Goal: Task Accomplishment & Management: Manage account settings

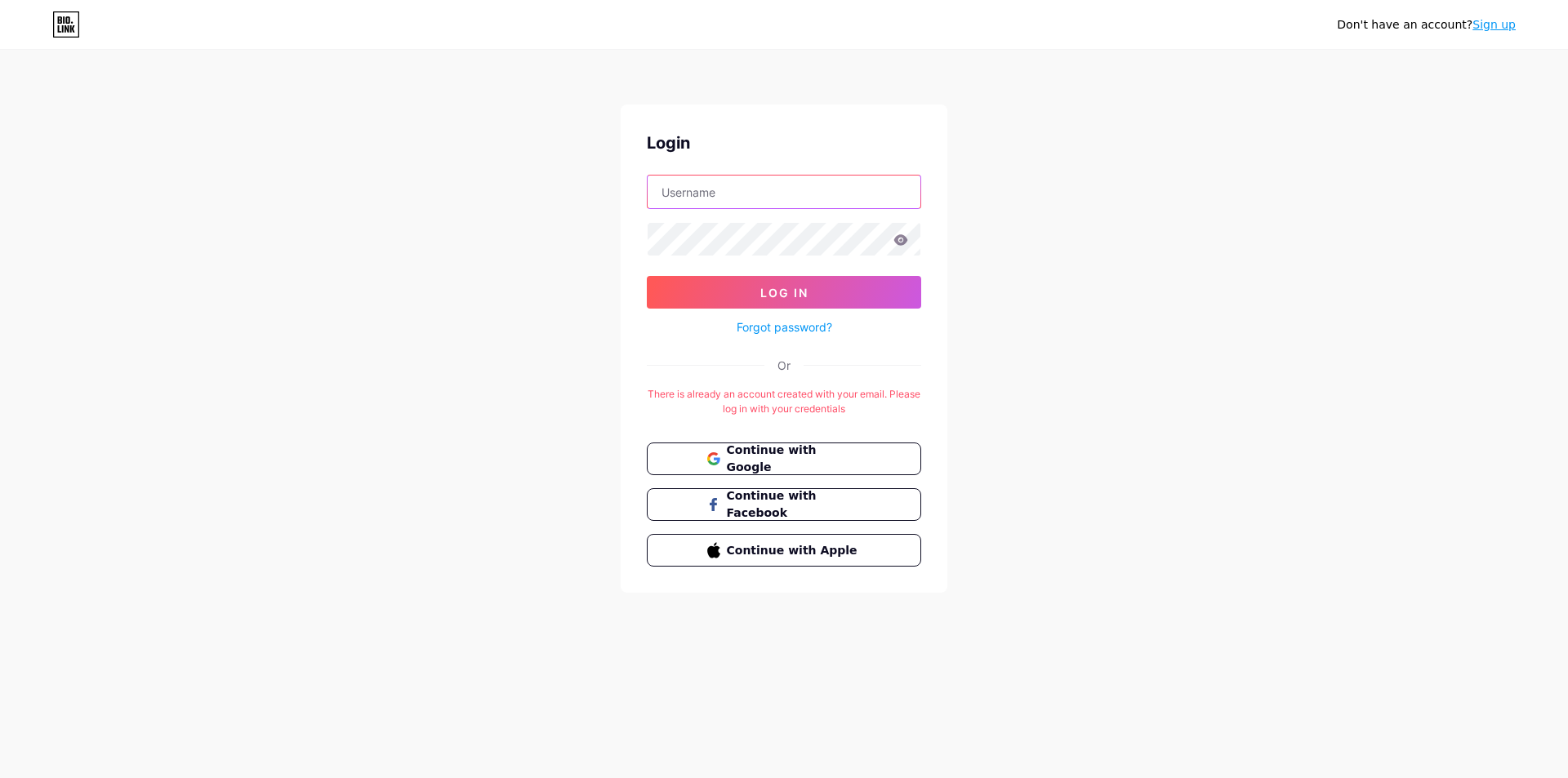
click at [749, 186] on input "text" at bounding box center [784, 192] width 273 height 33
type input "fazlo92"
click at [647, 275] on button "Log In" at bounding box center [784, 292] width 275 height 33
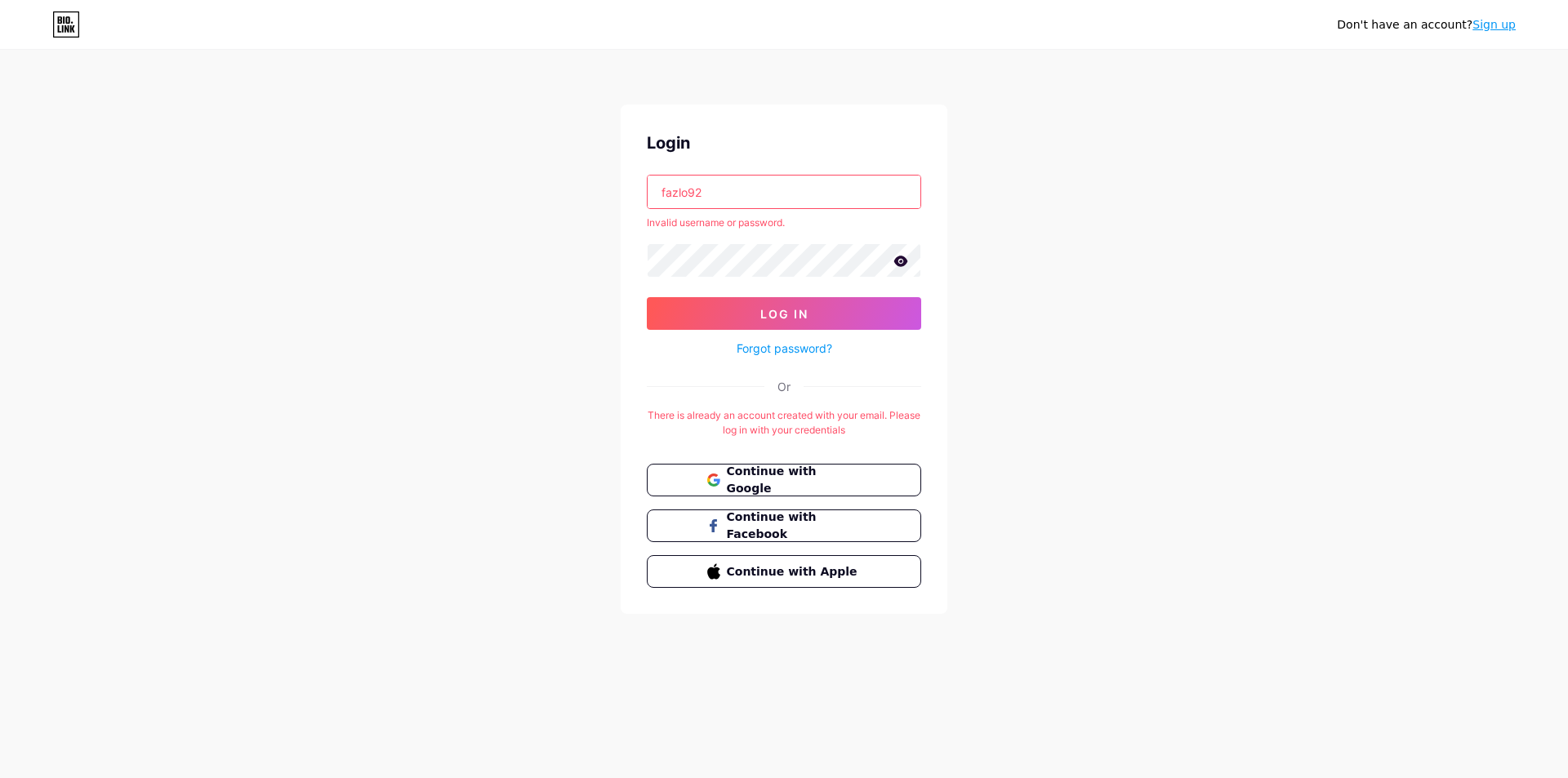
click at [903, 260] on icon at bounding box center [901, 260] width 14 height 11
click at [647, 297] on button "Log In" at bounding box center [784, 313] width 275 height 33
drag, startPoint x: 807, startPoint y: 256, endPoint x: 581, endPoint y: 245, distance: 226.3
click at [581, 245] on div "Don't have an account? Sign up Login fazlo92 Invalid username or password. Log …" at bounding box center [784, 332] width 1568 height 666
click at [621, 263] on div "Login fazlo92 Invalid username or password. Log In Forgot password? Or There is…" at bounding box center [784, 359] width 327 height 509
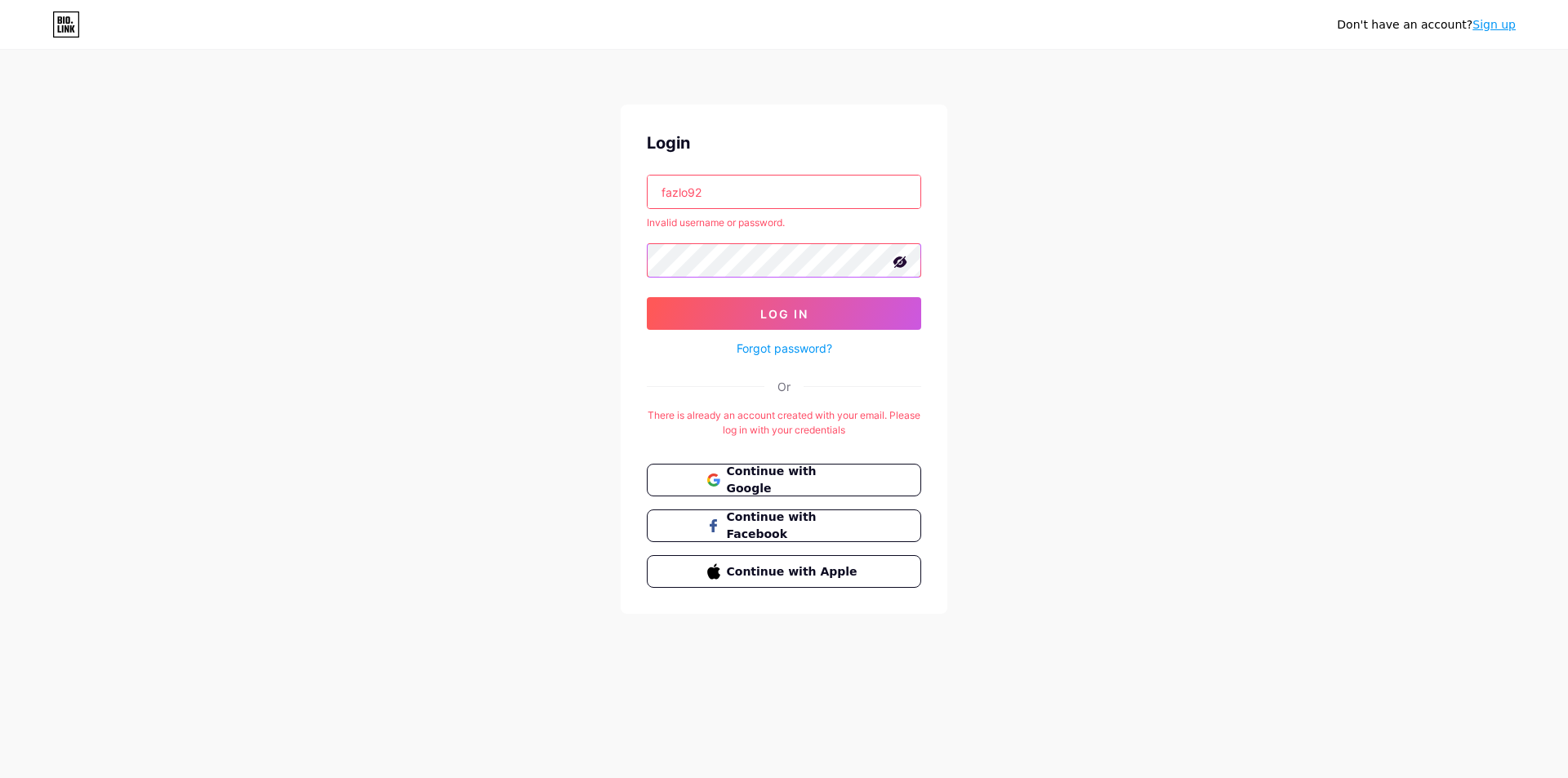
click at [647, 297] on button "Log In" at bounding box center [784, 313] width 275 height 33
click at [759, 349] on link "Forgot password?" at bounding box center [784, 348] width 96 height 17
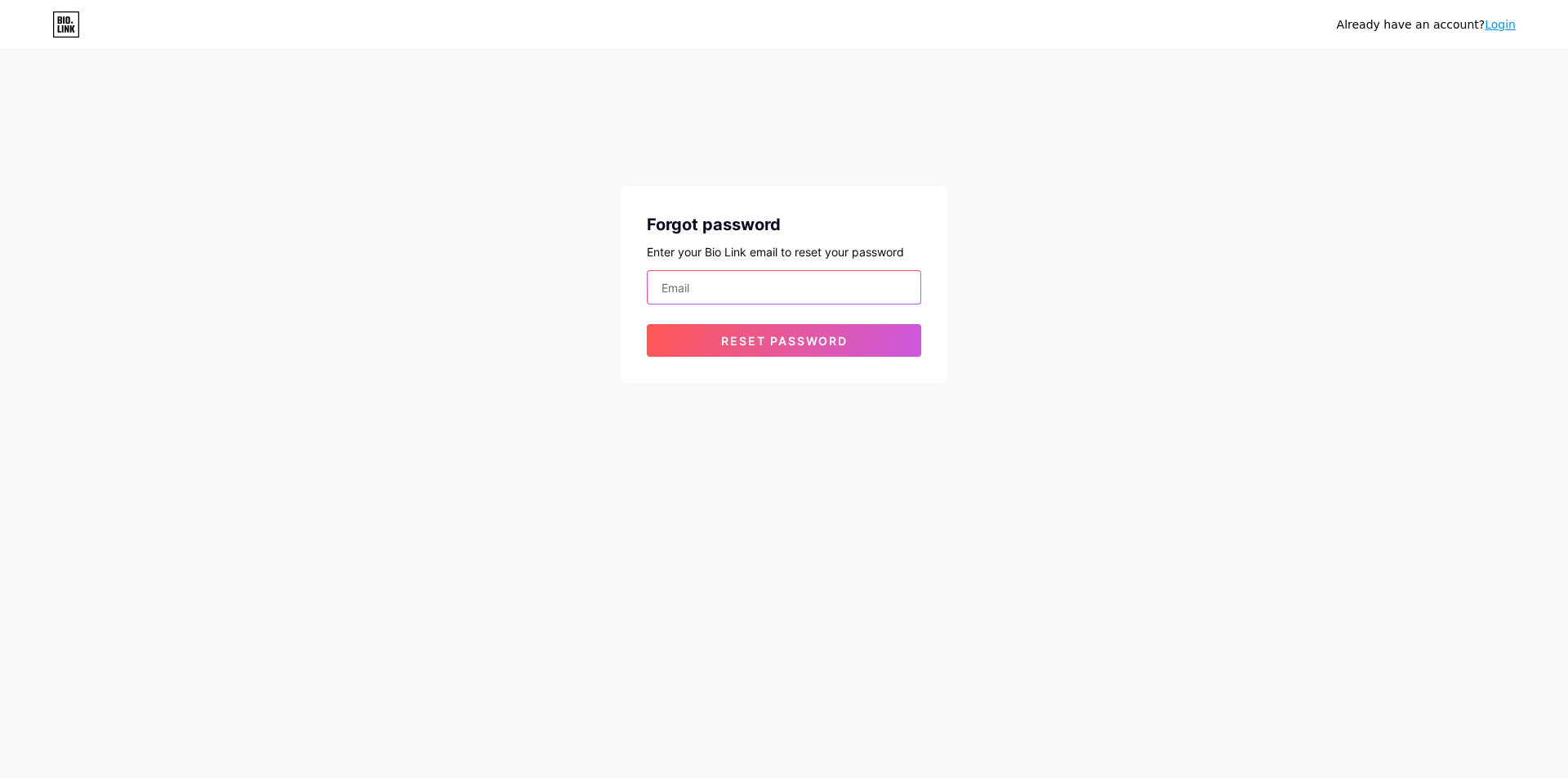
click at [791, 293] on input "email" at bounding box center [784, 287] width 273 height 33
type input "[EMAIL_ADDRESS][DOMAIN_NAME]"
click at [819, 337] on span "Reset password" at bounding box center [784, 340] width 127 height 14
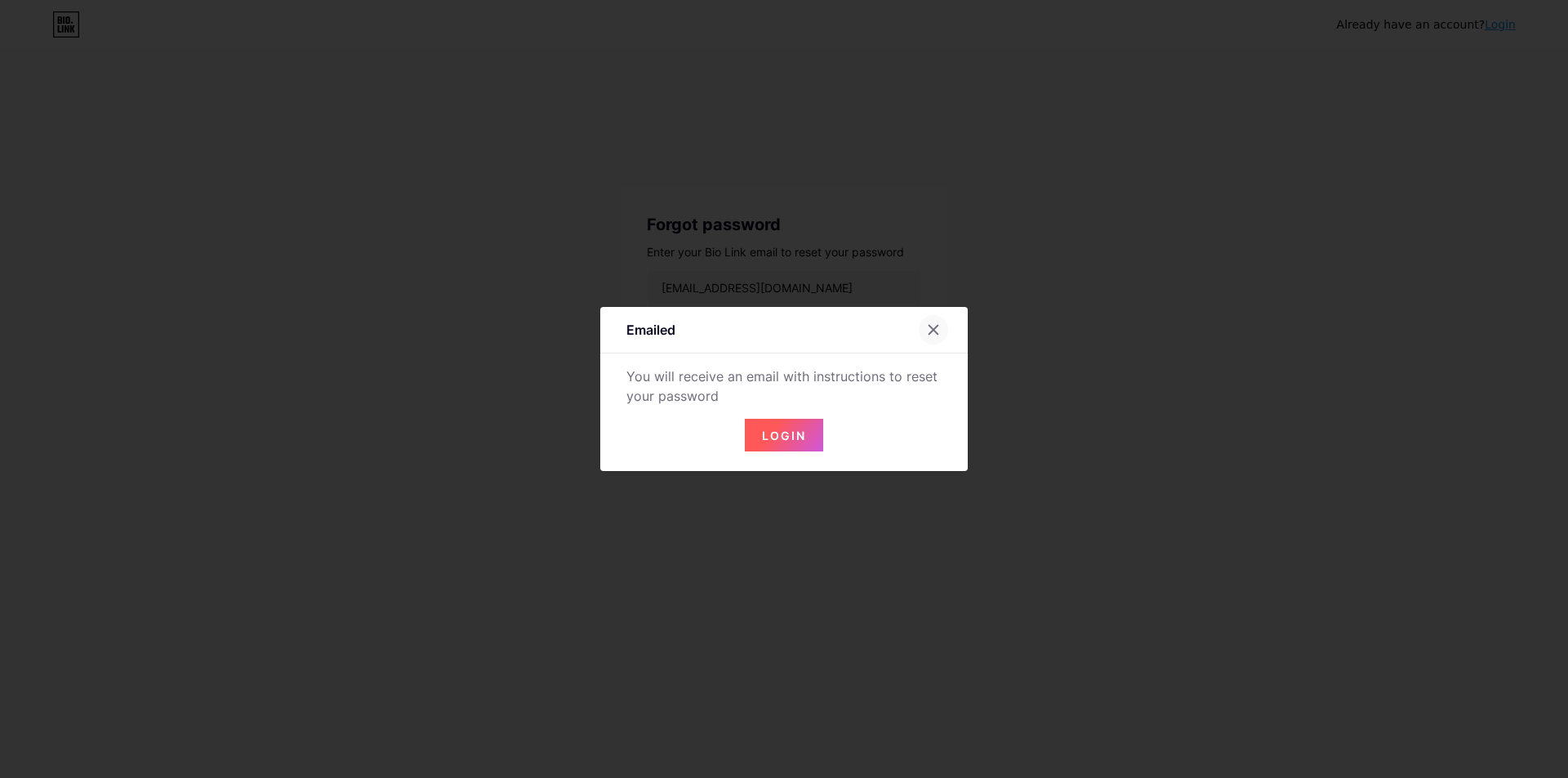
click at [928, 332] on icon at bounding box center [934, 330] width 14 height 14
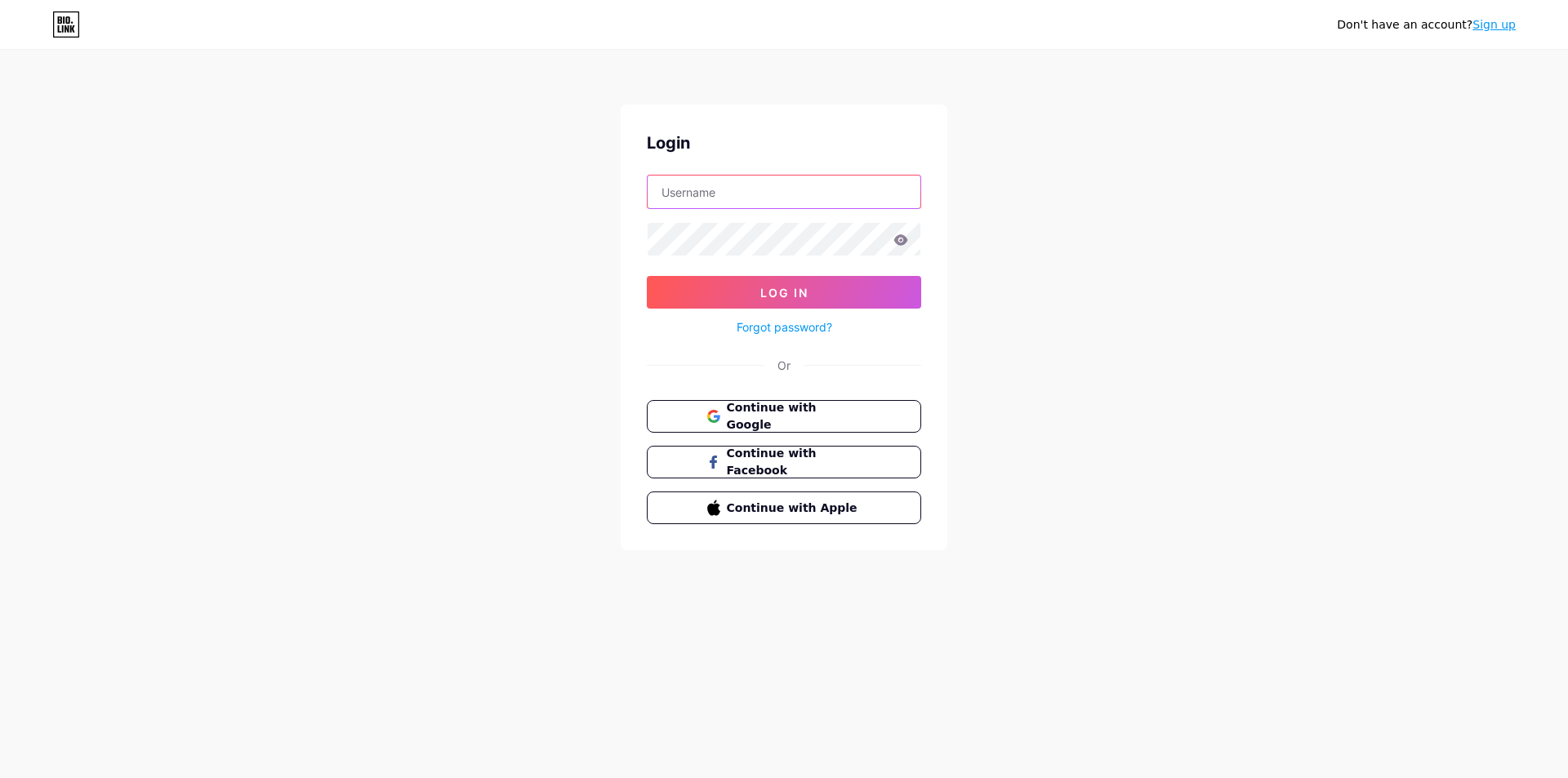
click at [743, 187] on input "text" at bounding box center [784, 192] width 273 height 33
type input "[EMAIL_ADDRESS][DOMAIN_NAME]"
click at [821, 221] on form "fazrulmustaqim9208@gmail.com Log In Forgot password?" at bounding box center [784, 256] width 275 height 162
click at [899, 239] on icon at bounding box center [900, 240] width 15 height 12
click at [695, 303] on button "Log In" at bounding box center [784, 292] width 275 height 33
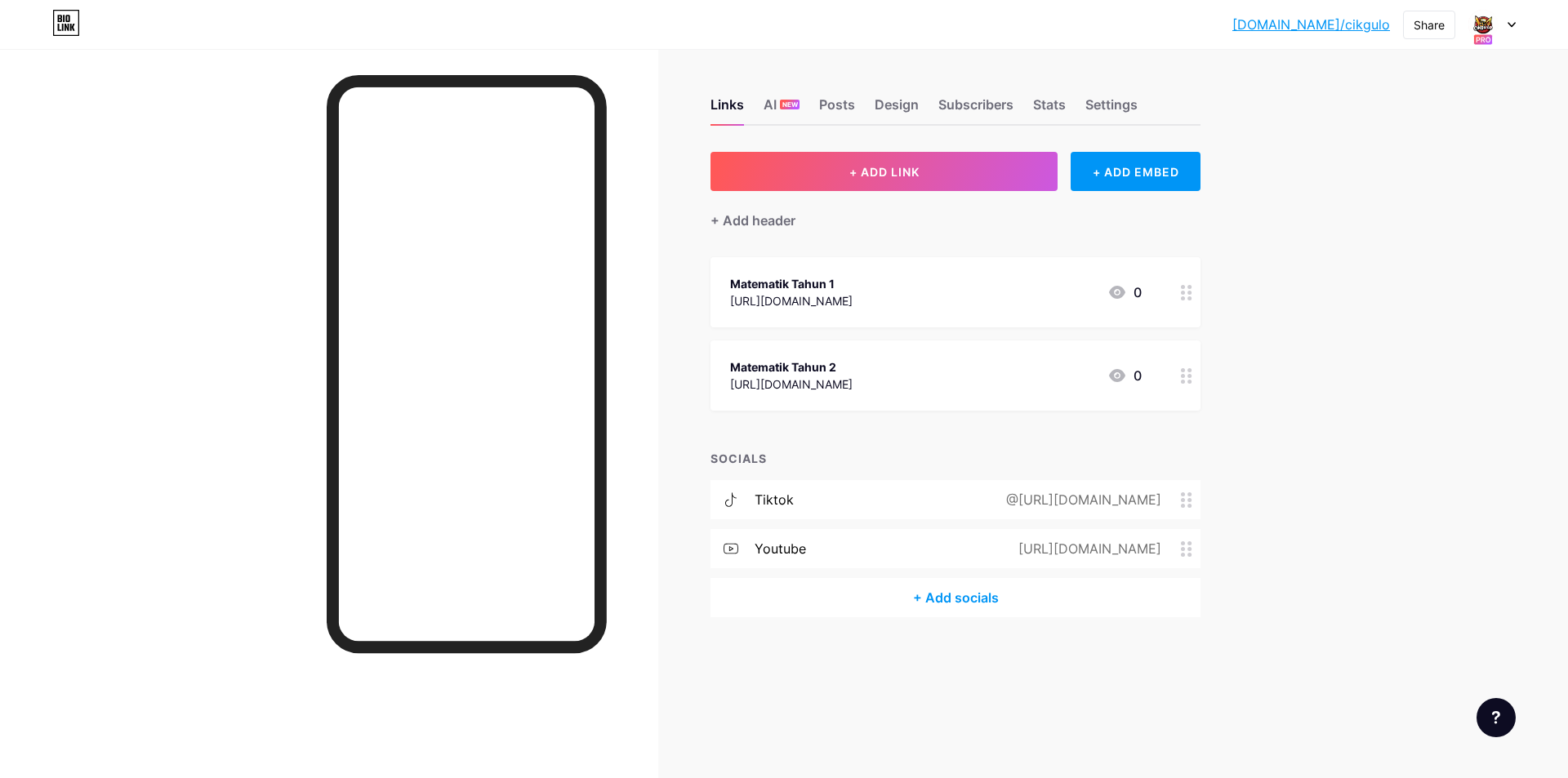
click at [1509, 23] on icon at bounding box center [1511, 25] width 7 height 4
click at [1389, 199] on link "Account settings" at bounding box center [1412, 186] width 202 height 44
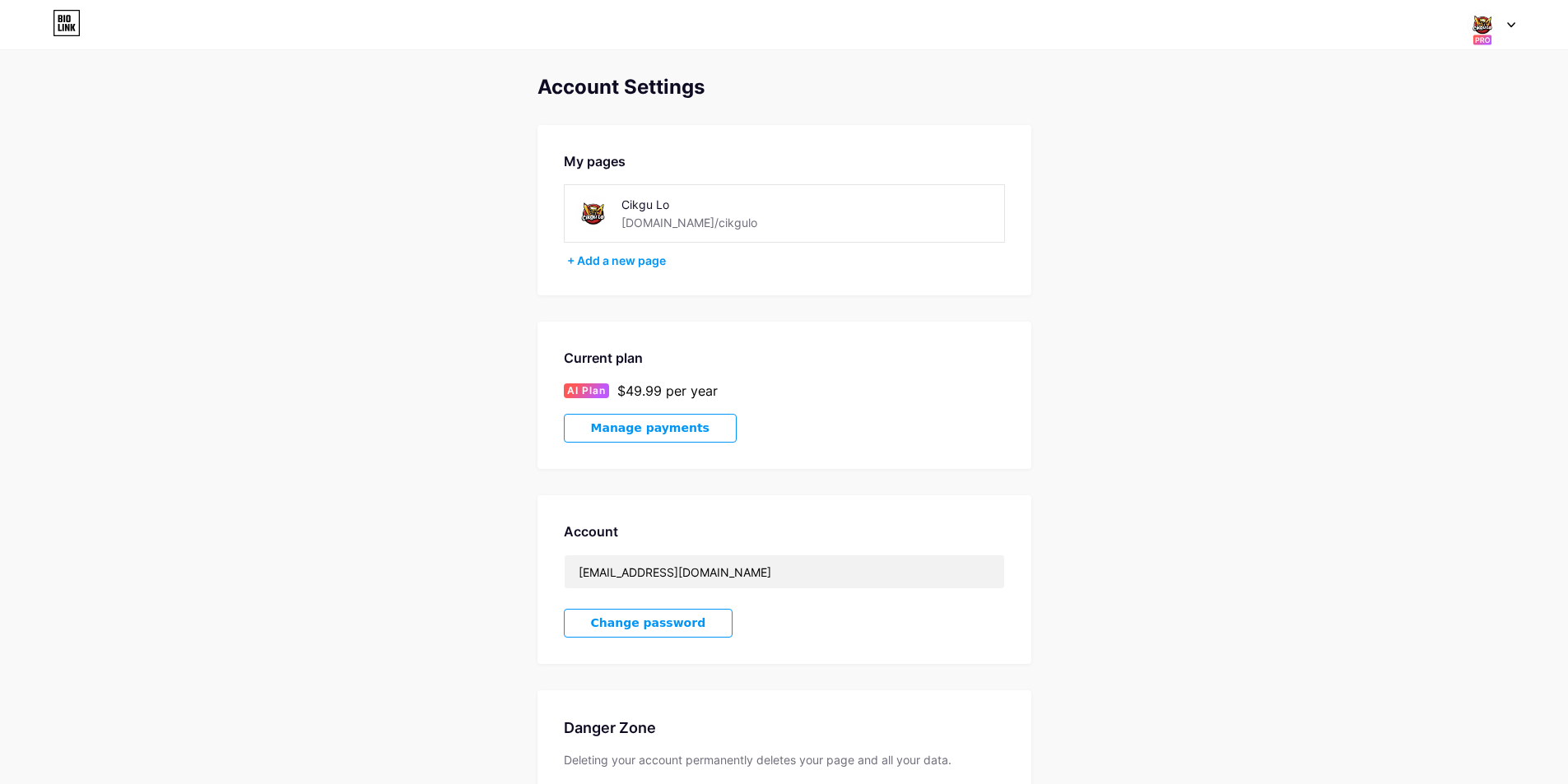
click at [668, 428] on span "Manage payments" at bounding box center [650, 428] width 119 height 14
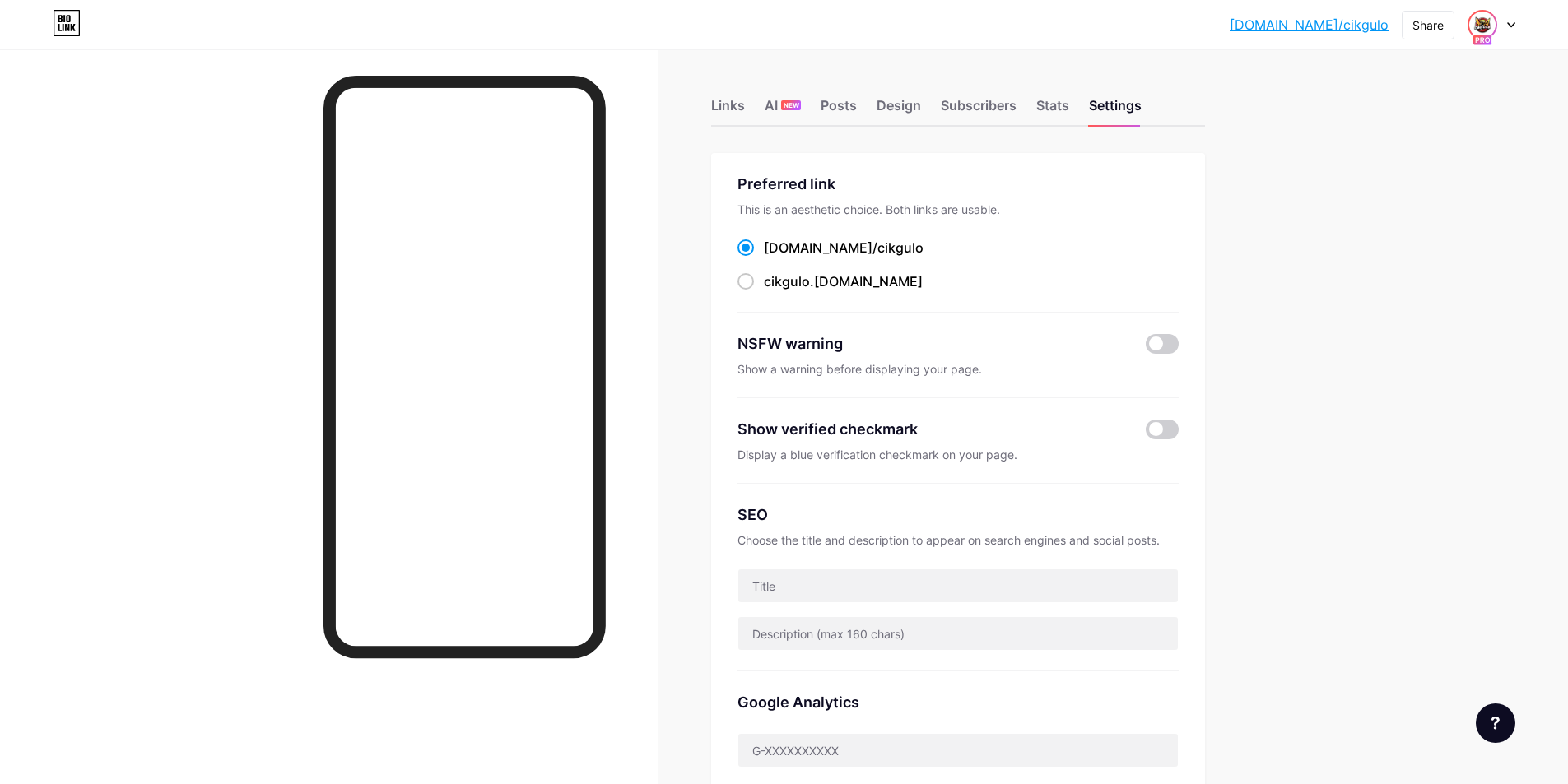
click at [1485, 23] on img at bounding box center [1482, 24] width 26 height 26
click at [1358, 185] on link "Account settings" at bounding box center [1412, 187] width 204 height 45
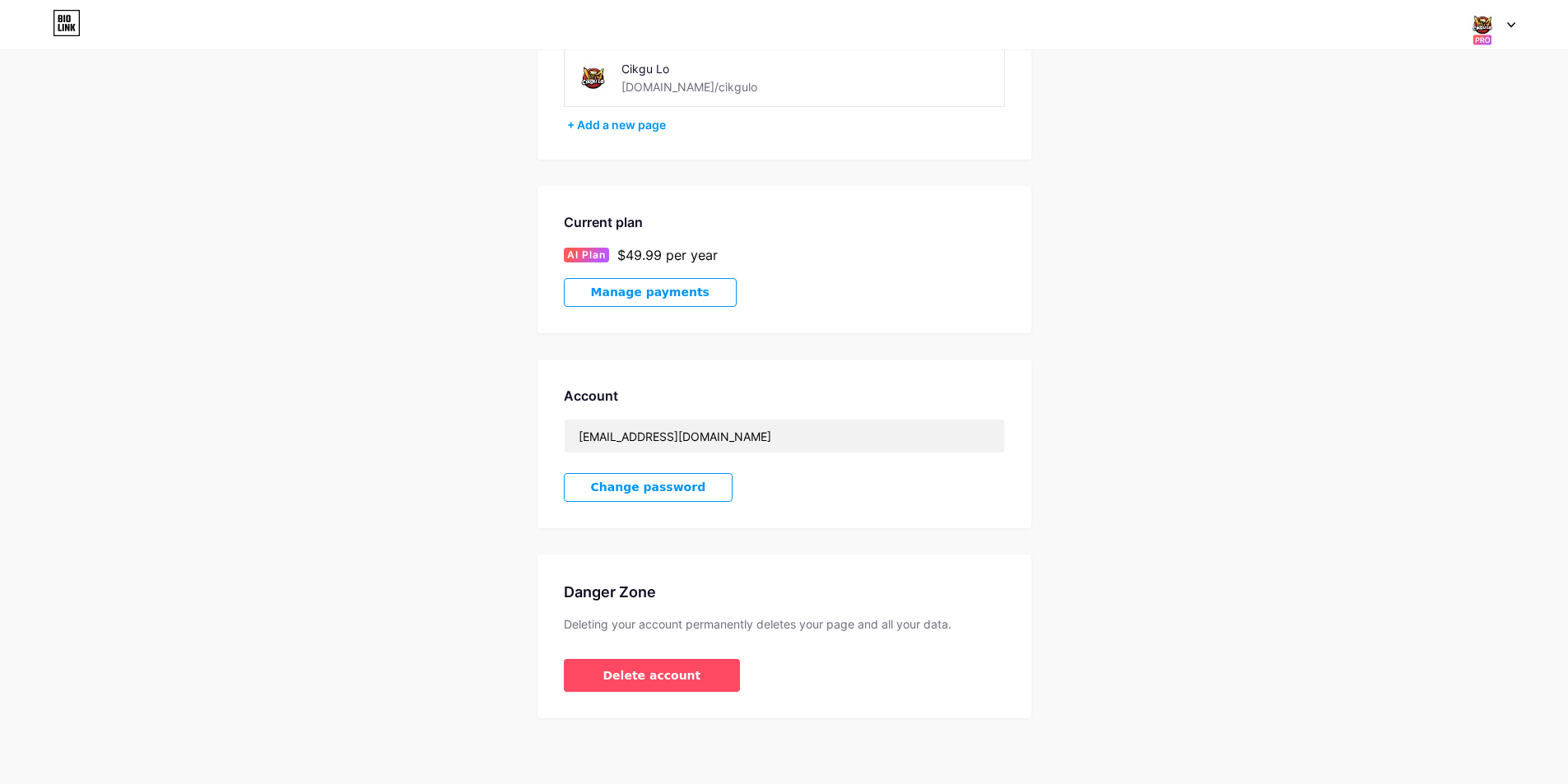
scroll to position [54, 0]
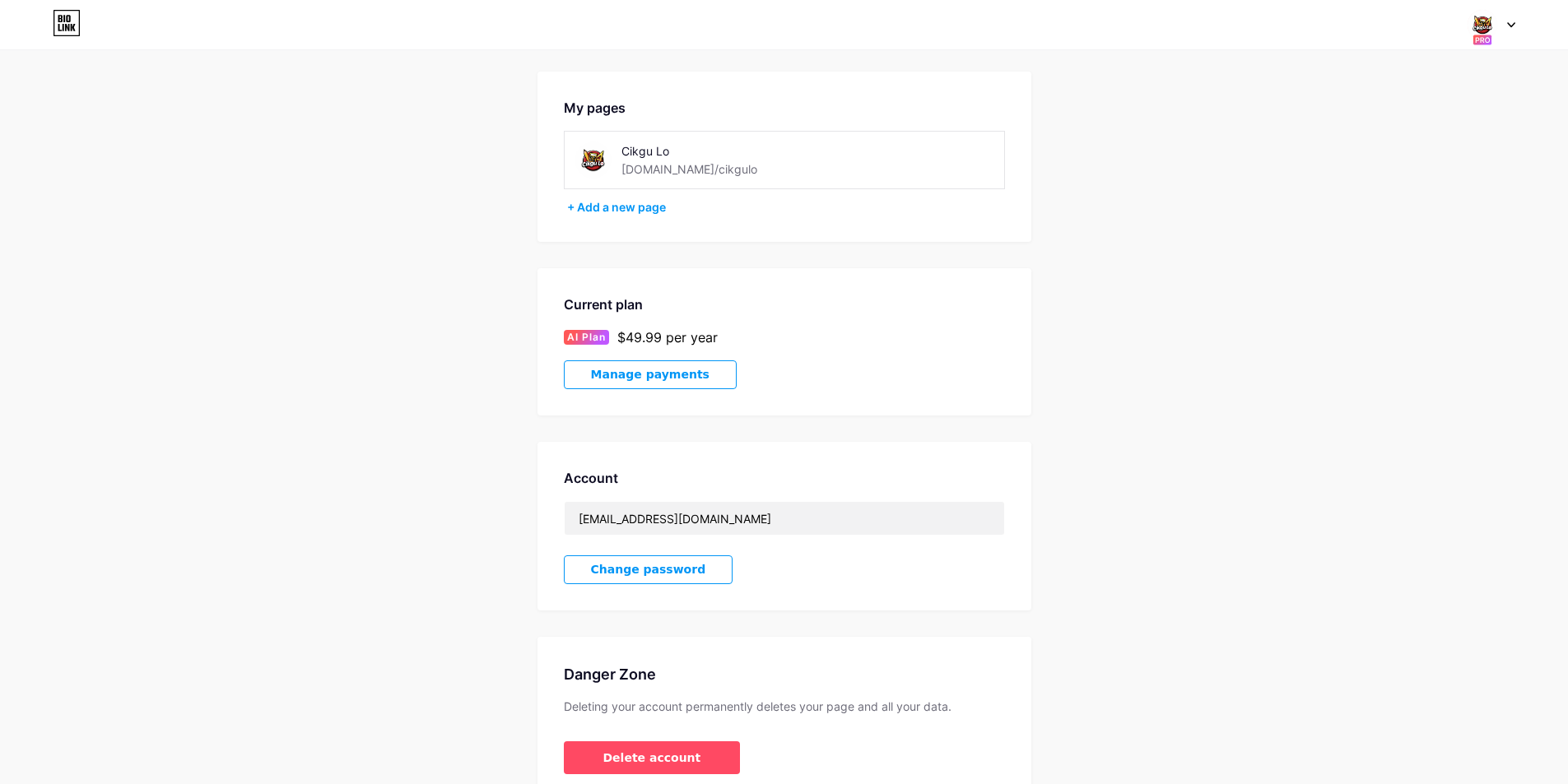
click at [686, 381] on span "Manage payments" at bounding box center [650, 375] width 119 height 14
click at [1190, 233] on div "Account Settings My pages Cikgu Lo [DOMAIN_NAME]/cikgulo + Add a new page Curre…" at bounding box center [784, 411] width 1568 height 778
